Goal: Information Seeking & Learning: Learn about a topic

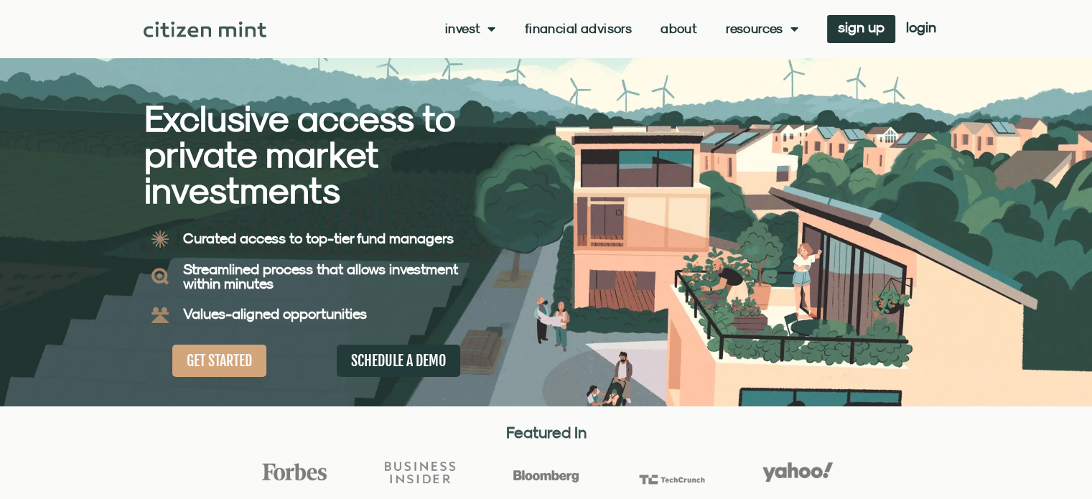
click at [682, 28] on link "About" at bounding box center [678, 29] width 37 height 14
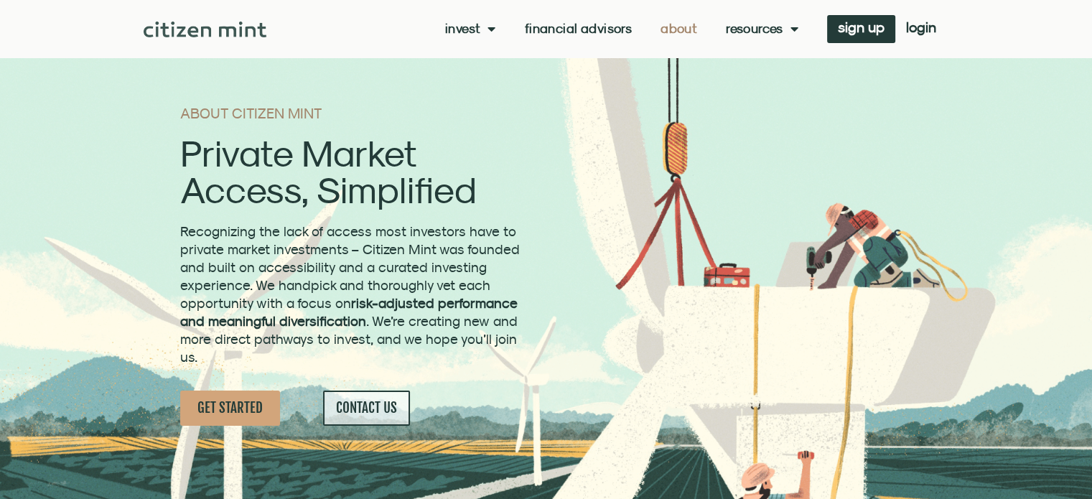
click at [681, 30] on link "About" at bounding box center [678, 29] width 37 height 14
